Goal: Information Seeking & Learning: Find specific fact

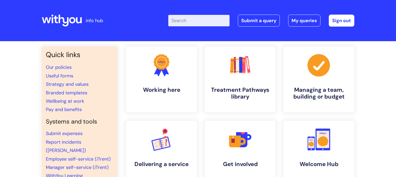
click at [208, 21] on input "Enter your search term here..." at bounding box center [198, 20] width 61 height 11
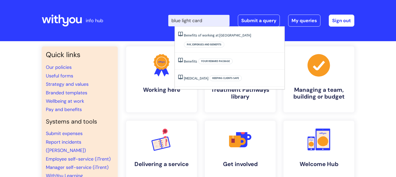
type input "blue light card"
click button "Search" at bounding box center [0, 0] width 0 height 0
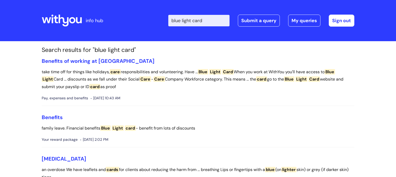
click at [107, 76] on p "take time off for things like holidays, care responsibilities and volunteering.…" at bounding box center [198, 79] width 313 height 22
click at [109, 58] on link "Benefits of working at [GEOGRAPHIC_DATA]" at bounding box center [98, 61] width 113 height 7
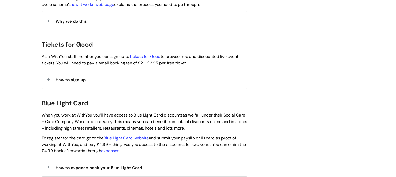
scroll to position [469, 0]
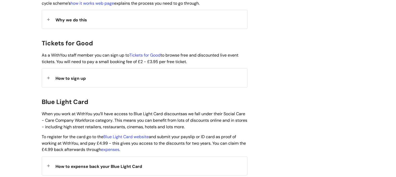
click at [107, 163] on div "How to expense back your Blue Light Card" at bounding box center [144, 166] width 205 height 19
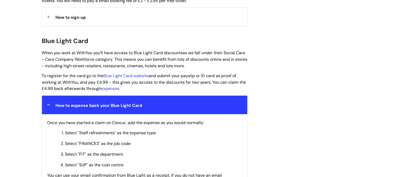
scroll to position [521, 0]
